Goal: Find specific page/section: Find specific page/section

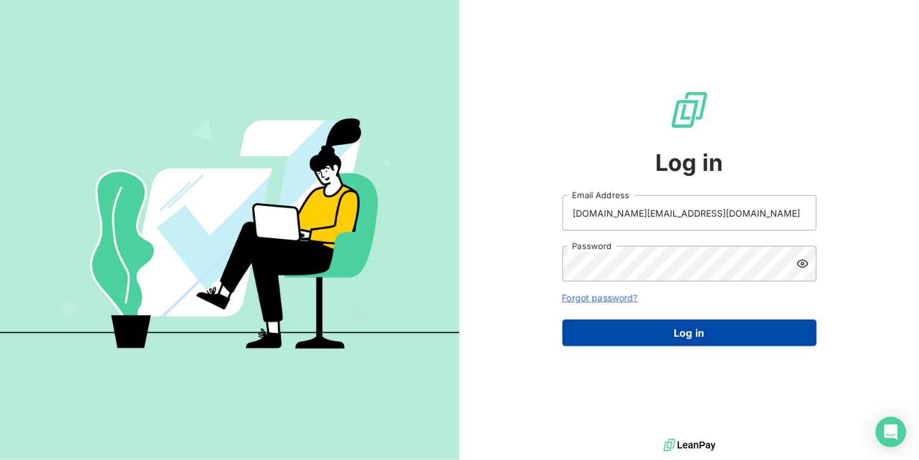
click at [612, 330] on button "Log in" at bounding box center [689, 333] width 254 height 27
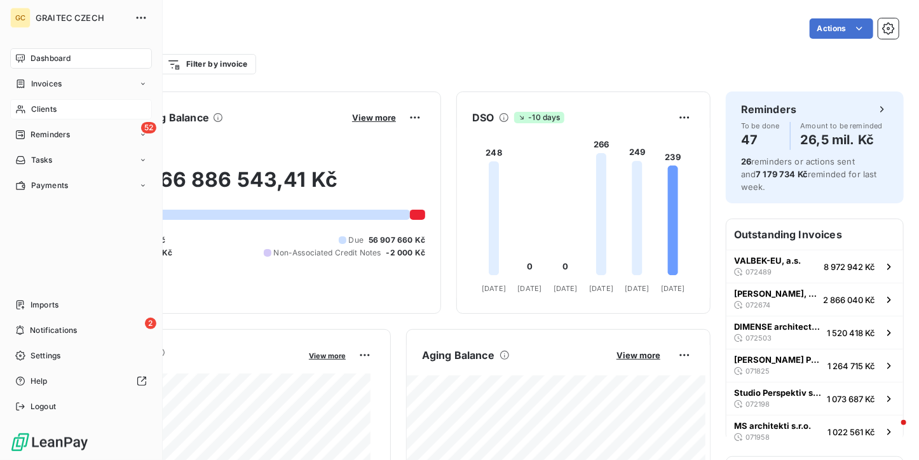
click at [25, 114] on div "Clients" at bounding box center [81, 109] width 142 height 20
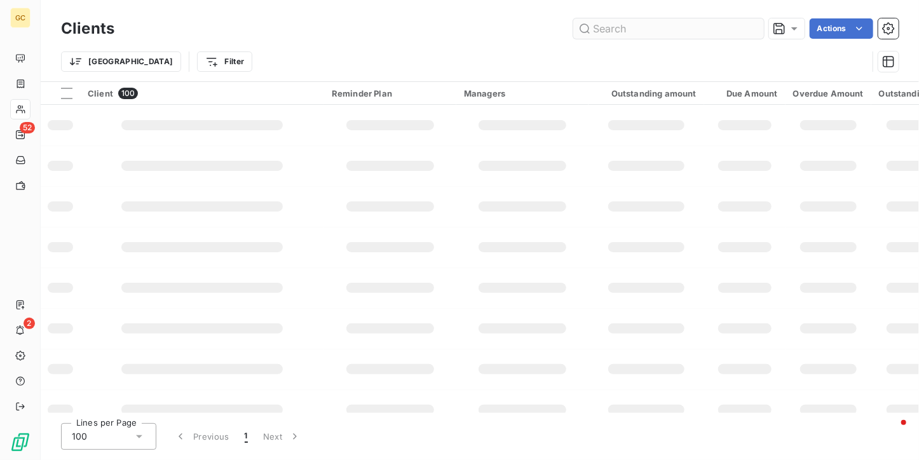
click at [607, 31] on input "text" at bounding box center [668, 28] width 191 height 20
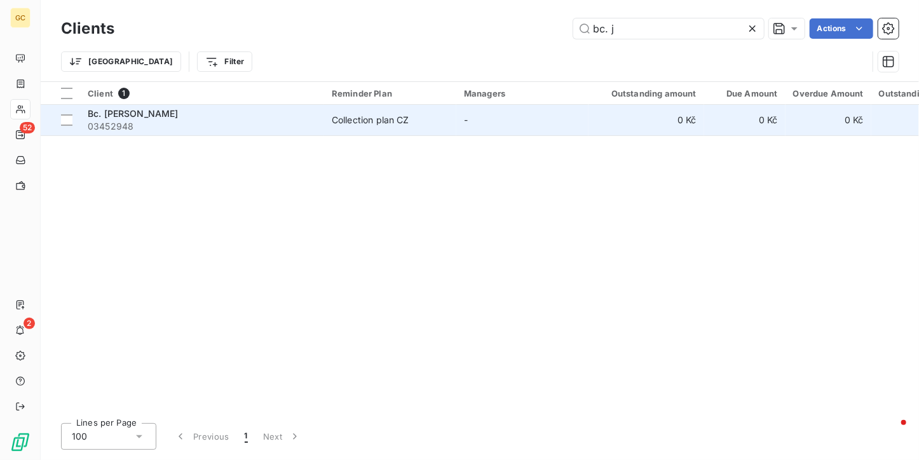
type input "bc. j"
click at [363, 118] on div "Collection plan CZ" at bounding box center [370, 120] width 77 height 13
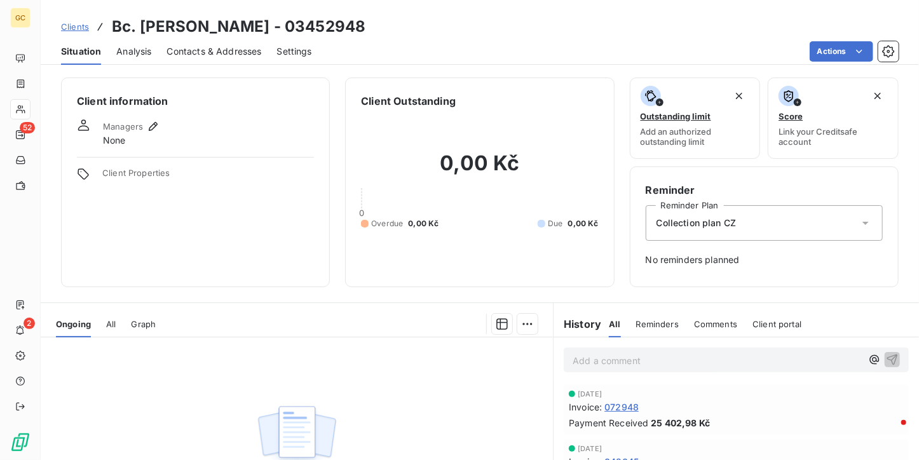
scroll to position [64, 0]
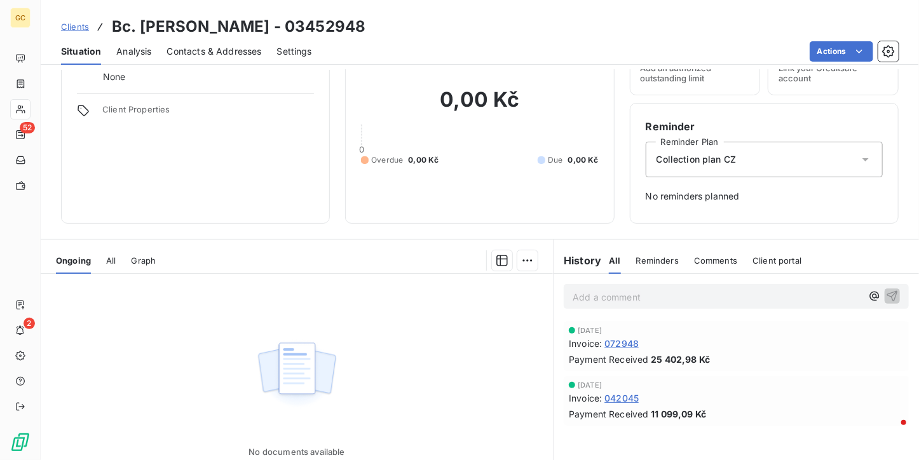
drag, startPoint x: 80, startPoint y: 25, endPoint x: 125, endPoint y: 32, distance: 45.6
click at [80, 25] on span "Clients" at bounding box center [75, 27] width 28 height 10
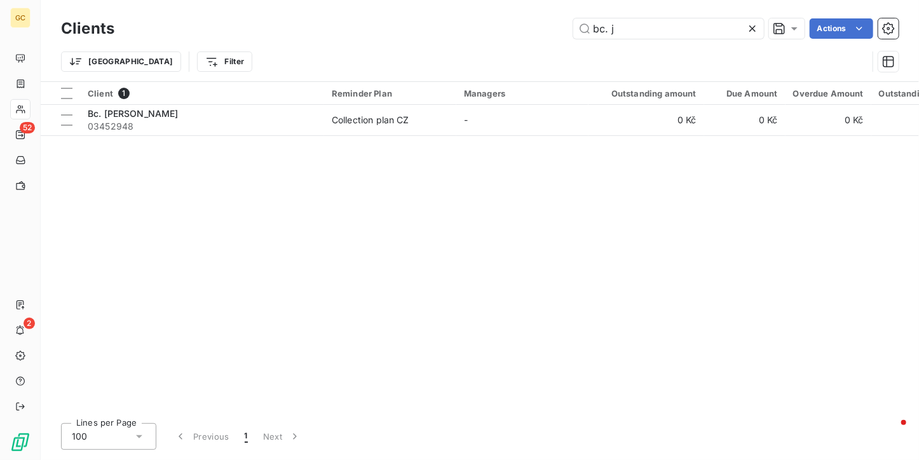
click at [762, 28] on div at bounding box center [755, 28] width 18 height 20
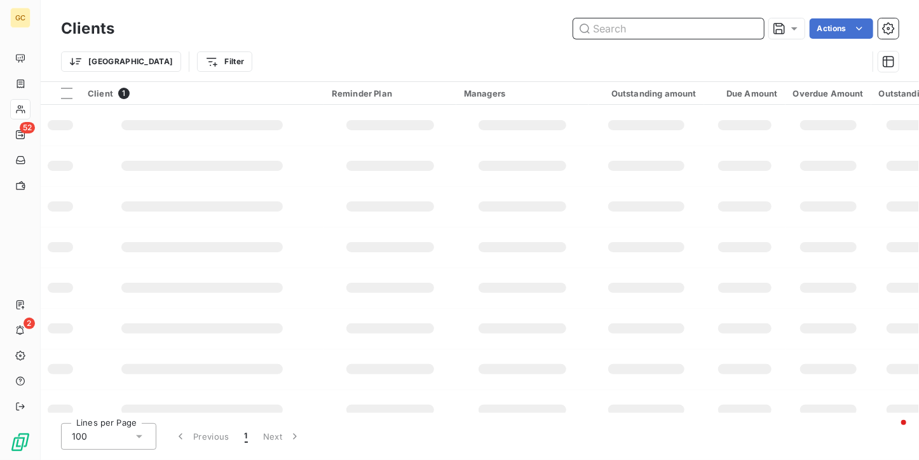
click at [652, 34] on input "text" at bounding box center [668, 28] width 191 height 20
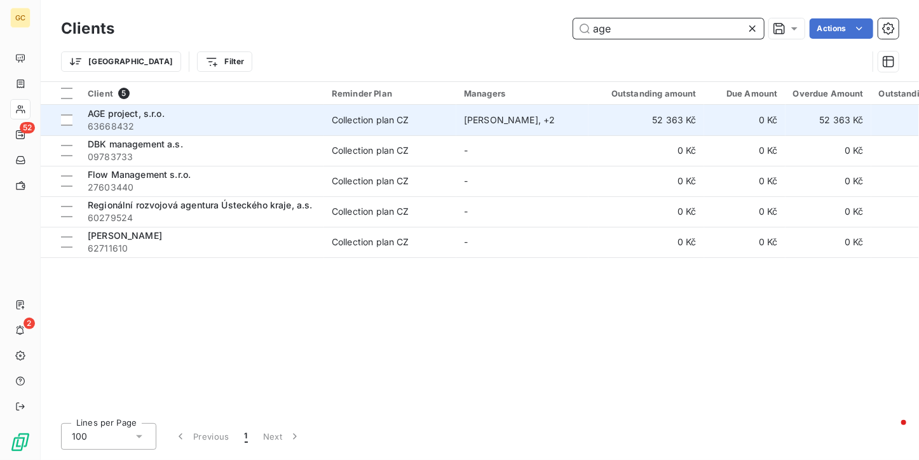
type input "age"
click at [325, 123] on td "Collection plan CZ" at bounding box center [390, 120] width 132 height 30
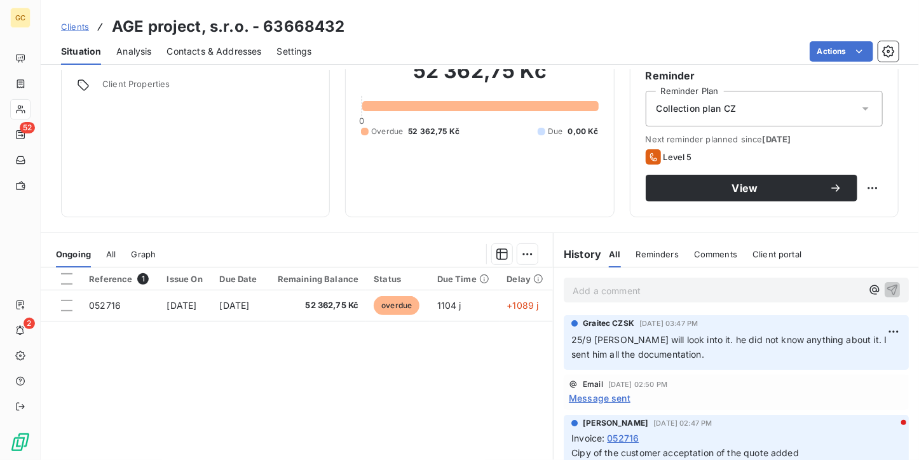
scroll to position [127, 0]
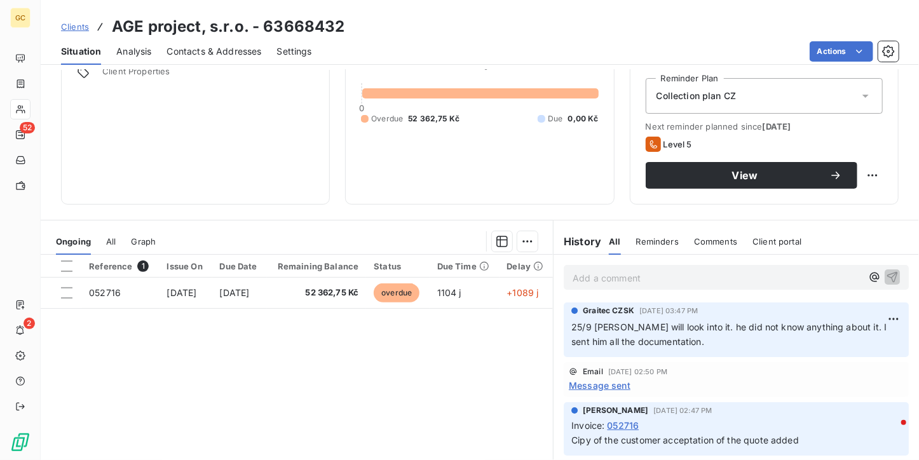
click at [621, 282] on p "Add a comment ﻿" at bounding box center [716, 278] width 289 height 16
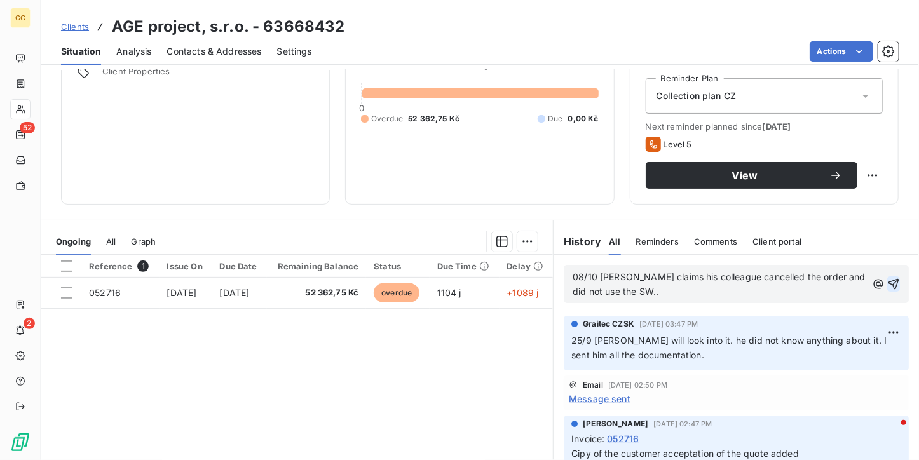
click at [887, 283] on icon "button" at bounding box center [893, 284] width 13 height 13
